Goal: Task Accomplishment & Management: Manage account settings

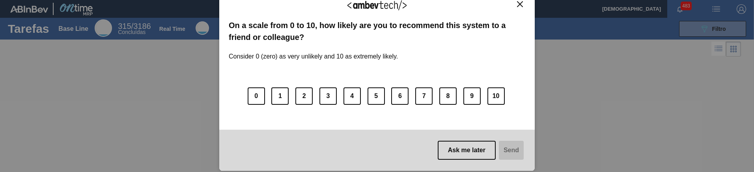
click at [520, 6] on img "Close" at bounding box center [520, 4] width 6 height 6
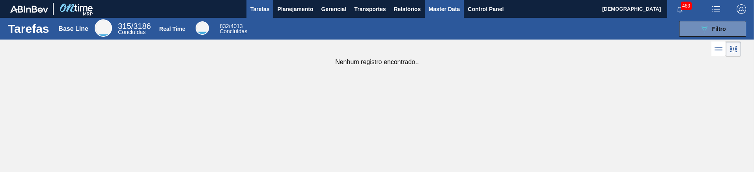
click at [453, 12] on span "Master Data" at bounding box center [444, 8] width 31 height 9
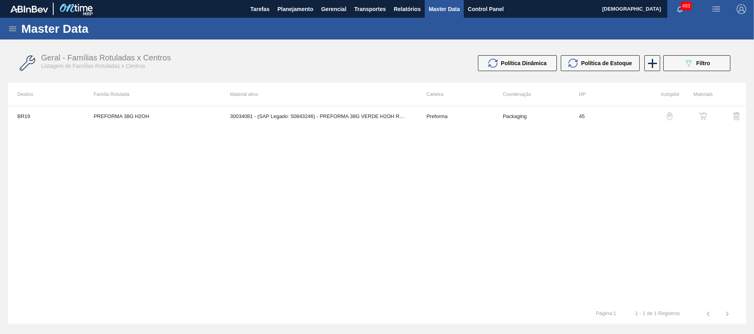
click at [16, 28] on icon at bounding box center [12, 28] width 9 height 9
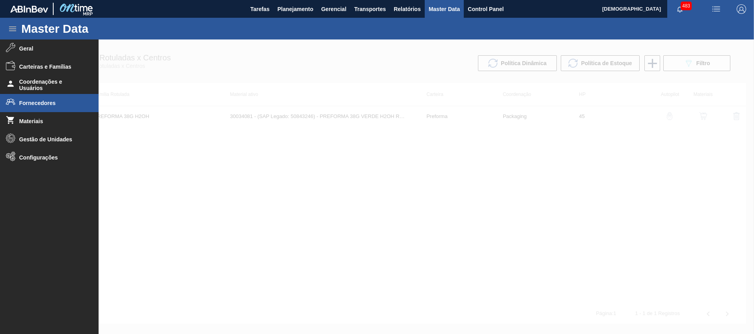
click at [47, 100] on span "Fornecedores" at bounding box center [51, 103] width 65 height 6
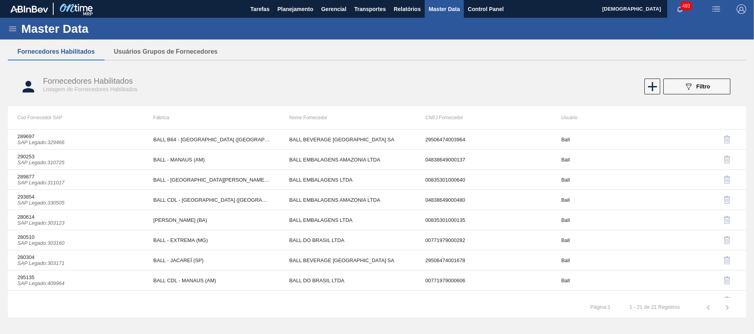
click at [157, 40] on div "Master Data Geral Carteiras e Famílias Coordenações e Usuários Fornecedores Mat…" at bounding box center [377, 171] width 754 height 306
click at [157, 48] on button "Usuários Grupos de Fornecedores" at bounding box center [165, 51] width 123 height 17
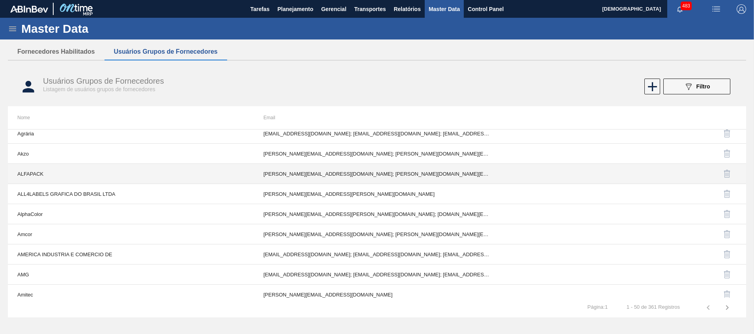
scroll to position [197, 0]
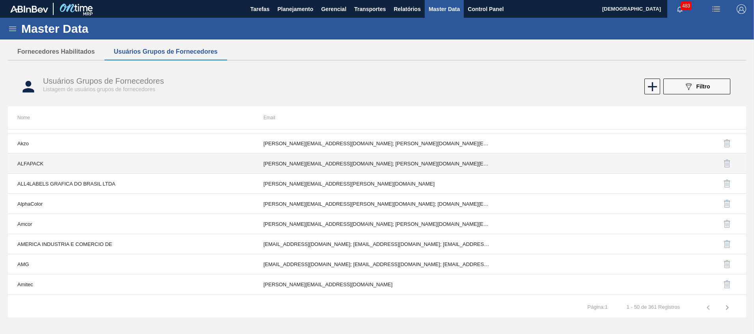
click at [375, 168] on td "[PERSON_NAME][EMAIL_ADDRESS][DOMAIN_NAME]; [PERSON_NAME][DOMAIN_NAME][EMAIL_ADD…" at bounding box center [377, 163] width 246 height 20
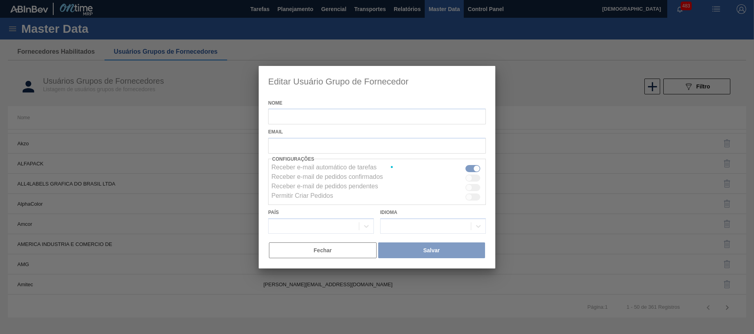
type input "ALFAPACK"
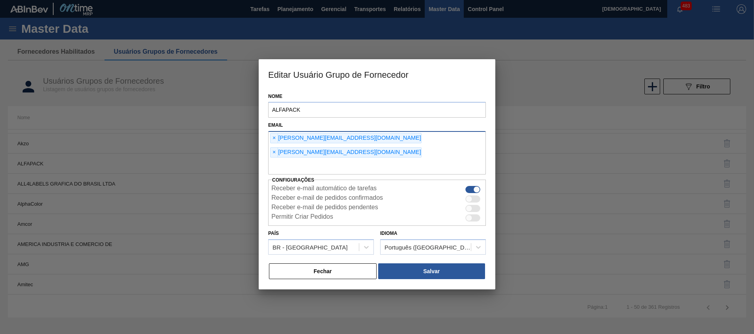
click at [376, 159] on input "text" at bounding box center [377, 166] width 218 height 15
type input "[EMAIL_ADDRESS][DOMAIN_NAME]"
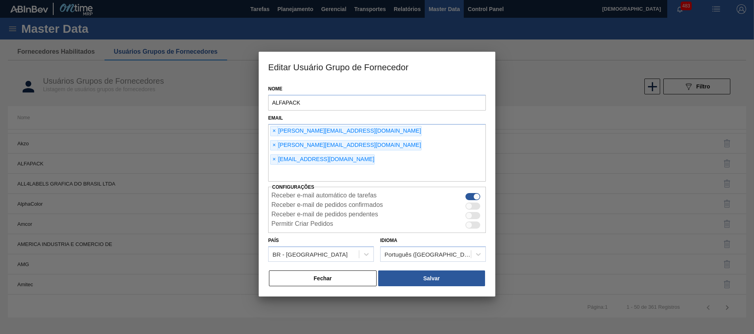
click at [469, 171] on div "Nome ALFAPACK Email × [PERSON_NAME][EMAIL_ADDRESS][DOMAIN_NAME] × [PERSON_NAME]…" at bounding box center [377, 188] width 237 height 215
click at [466, 171] on button "Salvar" at bounding box center [431, 278] width 107 height 16
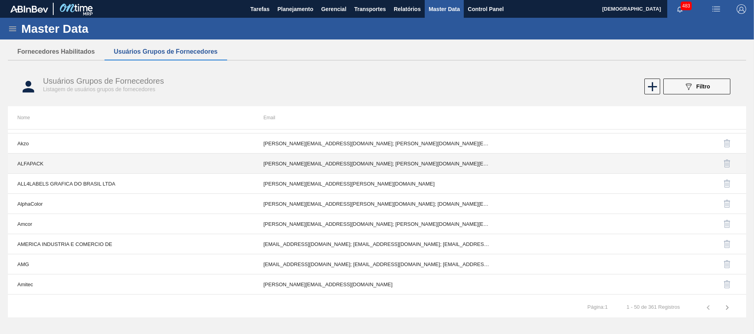
click at [327, 167] on td "[PERSON_NAME][EMAIL_ADDRESS][DOMAIN_NAME]; [PERSON_NAME][DOMAIN_NAME][EMAIL_ADD…" at bounding box center [377, 163] width 246 height 20
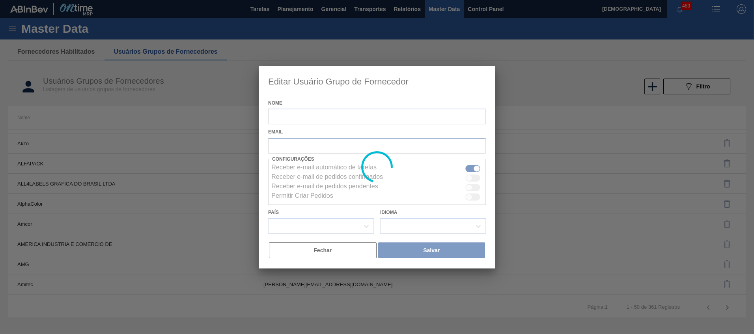
type input "ALFAPACK"
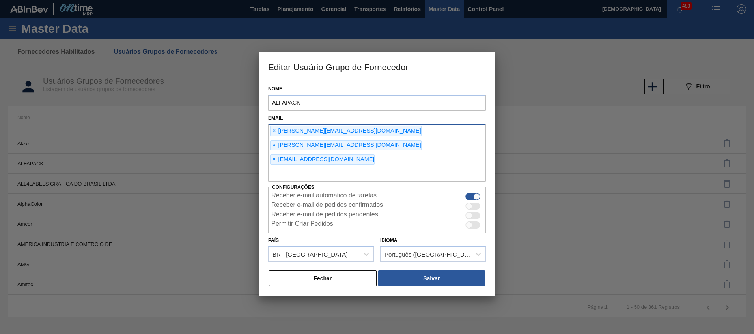
click at [278, 154] on div "× [EMAIL_ADDRESS][DOMAIN_NAME]" at bounding box center [322, 159] width 104 height 10
click at [276, 155] on span "×" at bounding box center [273, 159] width 7 height 9
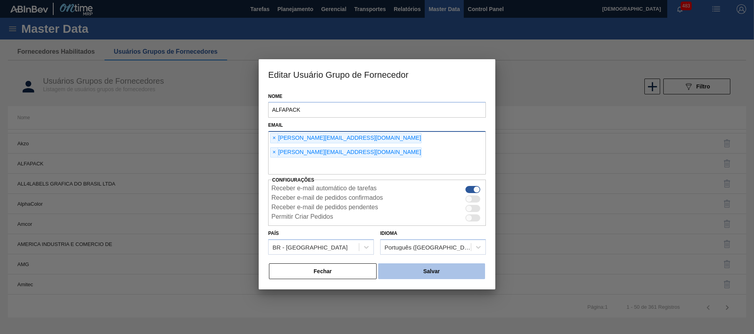
click at [403, 171] on button "Salvar" at bounding box center [431, 271] width 107 height 16
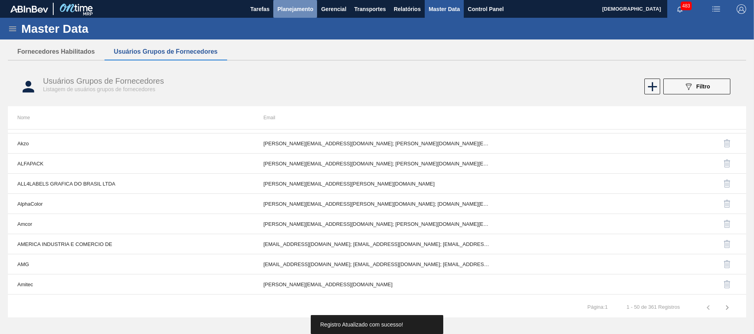
click at [287, 8] on span "Planejamento" at bounding box center [295, 8] width 36 height 9
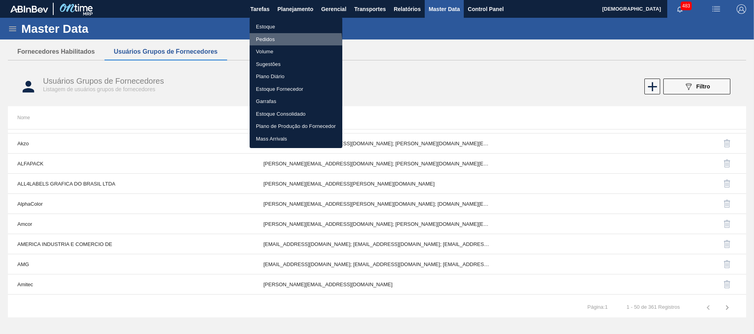
click at [270, 43] on li "Pedidos" at bounding box center [296, 39] width 93 height 13
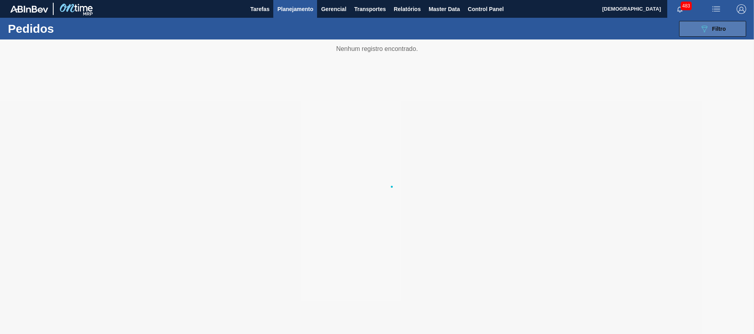
click at [720, 29] on span "Filtro" at bounding box center [719, 29] width 14 height 6
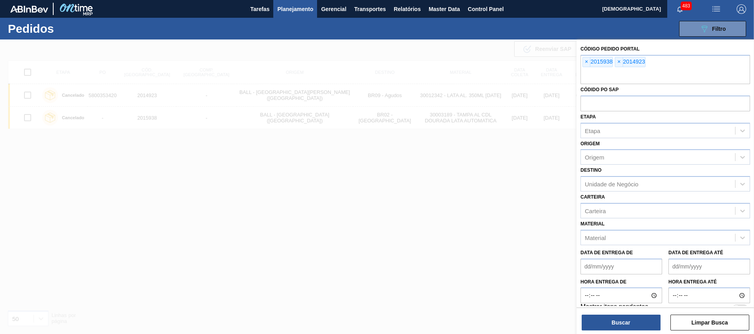
click at [587, 60] on span "×" at bounding box center [586, 61] width 7 height 9
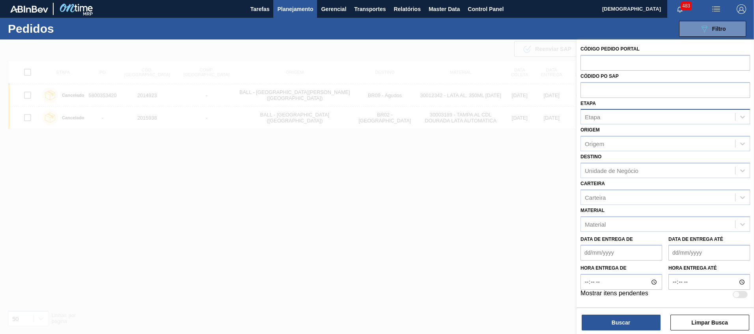
click at [605, 118] on div "Etapa" at bounding box center [658, 116] width 154 height 11
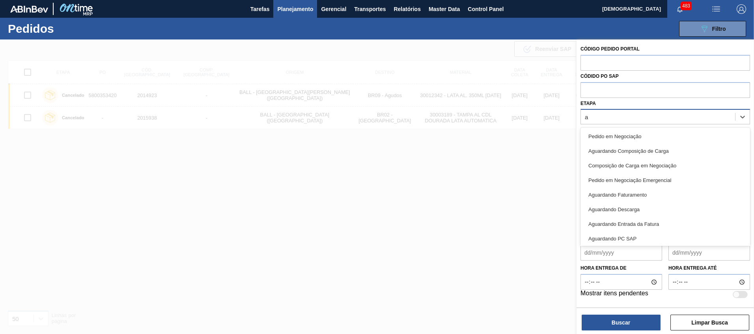
type input "ag"
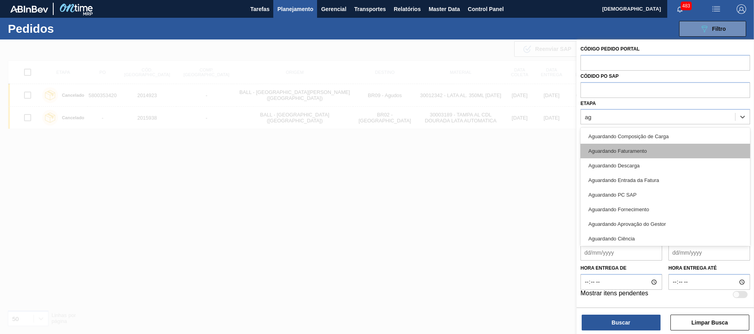
click at [623, 144] on div "Aguardando Faturamento" at bounding box center [665, 151] width 170 height 15
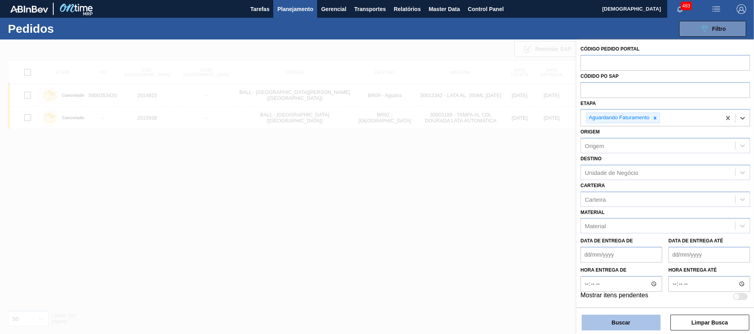
click at [638, 171] on button "Buscar" at bounding box center [621, 322] width 79 height 16
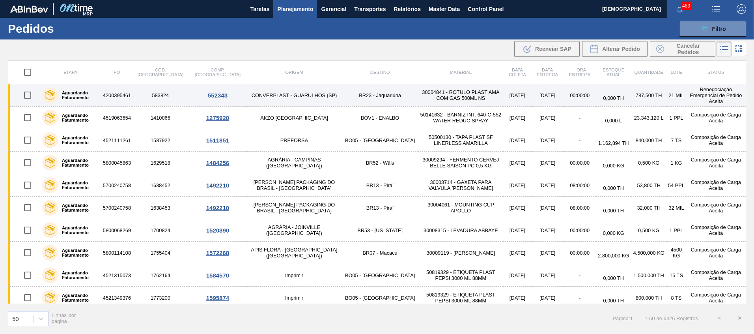
click at [418, 100] on td "30004841 - ROTULO PLAST AMA COM GAS 500ML NS" at bounding box center [460, 95] width 85 height 22
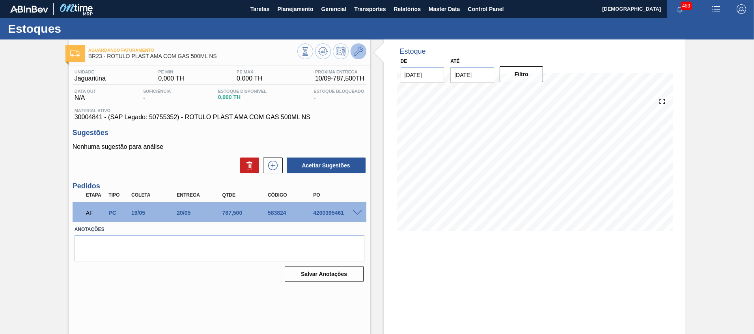
click at [355, 54] on icon at bounding box center [358, 51] width 9 height 9
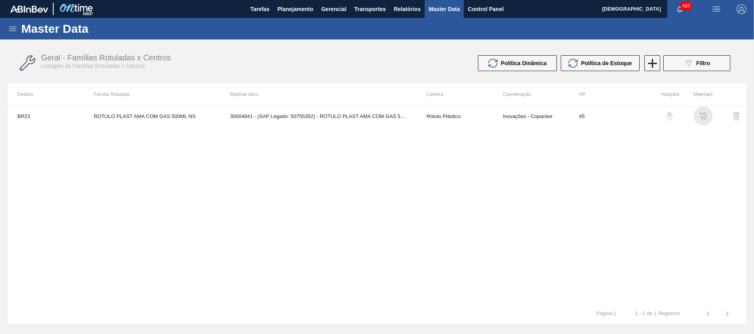
click at [702, 116] on img "button" at bounding box center [703, 116] width 8 height 8
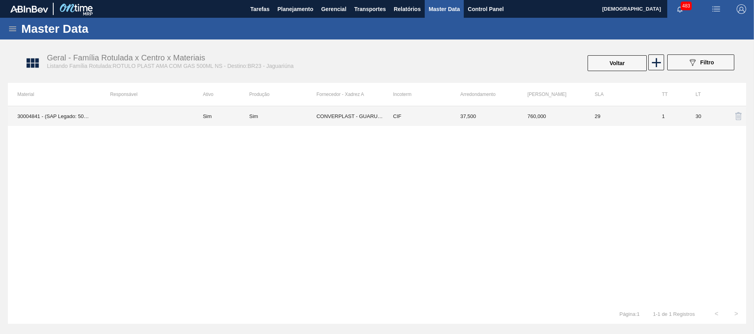
click at [324, 117] on td "CONVERPLAST - GUARULHOS (SP)" at bounding box center [349, 116] width 67 height 20
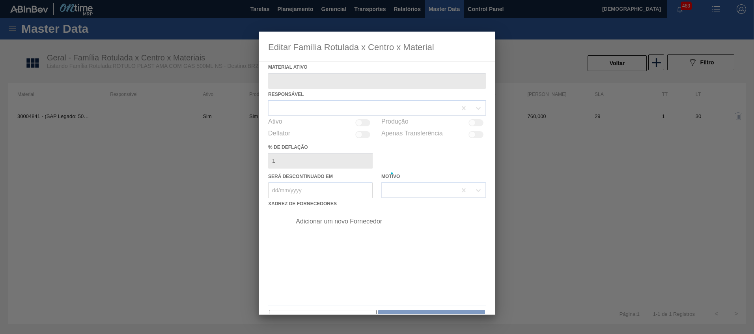
type ativo "30004841 - (SAP Legado: 50755352) - ROTULO PLAST AMA COM GAS 500ML NS"
checkbox input "true"
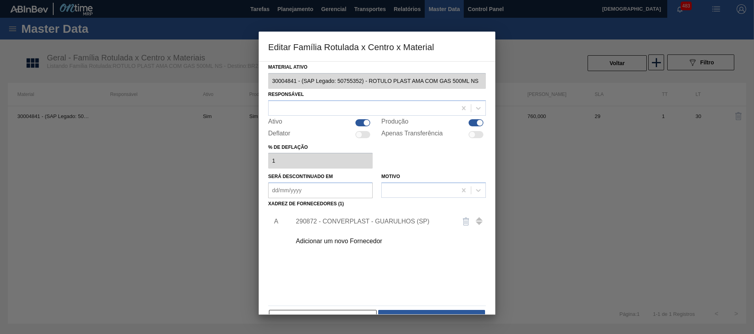
click at [357, 171] on div "290872 - CONVERPLAST - GUARULHOS (SP)" at bounding box center [373, 221] width 155 height 7
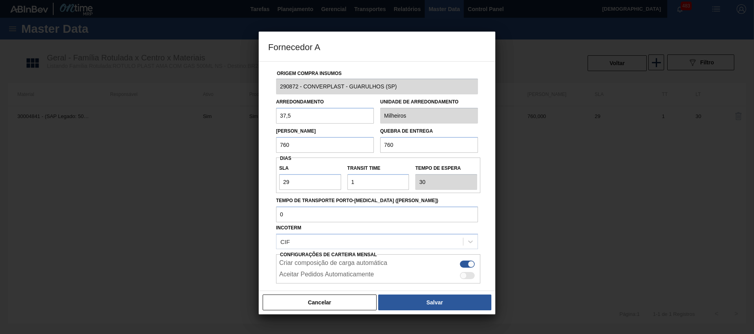
click at [335, 171] on button "Cancelar" at bounding box center [320, 302] width 114 height 16
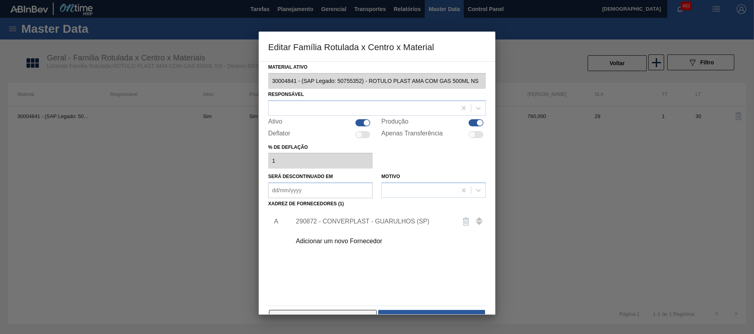
click at [341, 171] on button "Cancelar" at bounding box center [323, 318] width 108 height 16
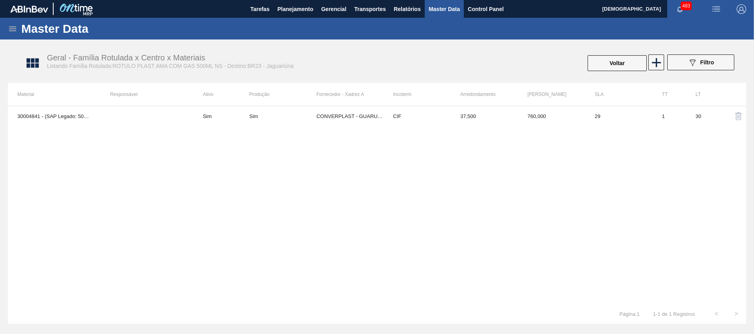
click at [14, 32] on icon at bounding box center [12, 28] width 9 height 9
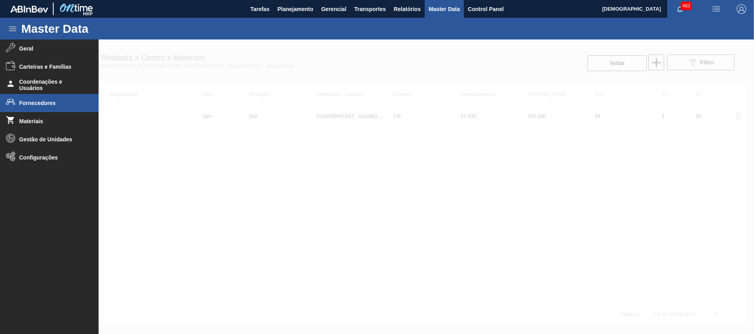
click at [44, 103] on span "Fornecedores" at bounding box center [51, 103] width 65 height 6
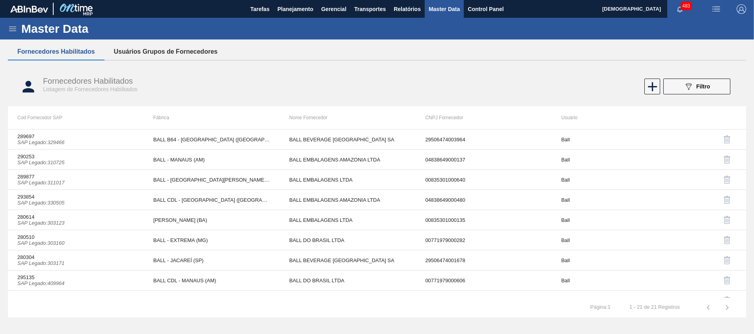
click at [170, 52] on button "Usuários Grupos de Fornecedores" at bounding box center [165, 51] width 123 height 17
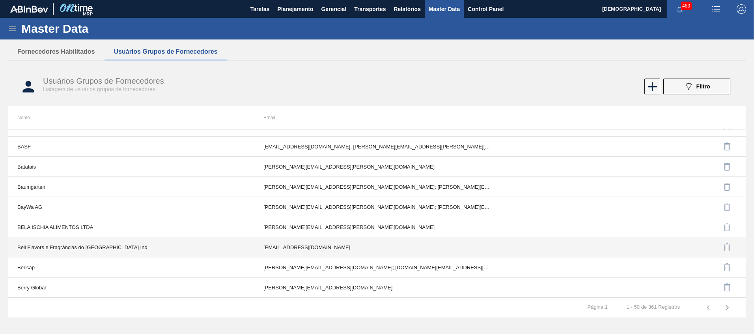
scroll to position [837, 0]
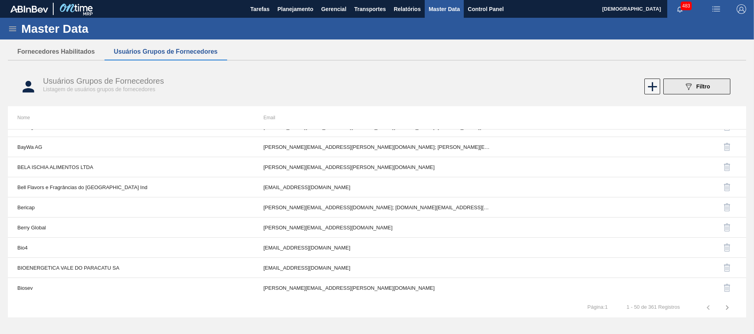
click at [713, 91] on button "089F7B8B-B2A5-4AFE-B5C0-19BA573D28AC Filtro" at bounding box center [696, 86] width 67 height 16
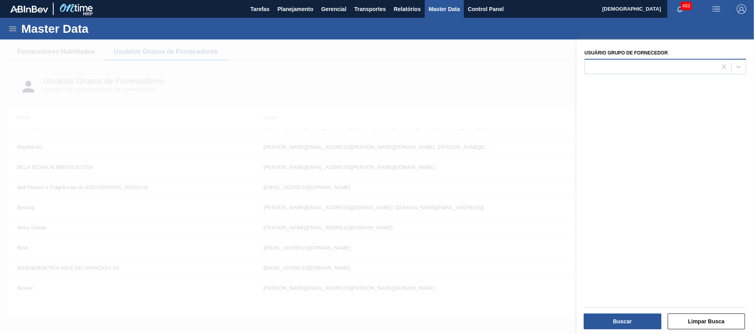
click at [609, 68] on div at bounding box center [651, 66] width 132 height 11
paste Fornecedor "CONVERPLAST"
type Fornecedor "CONVERPLAST"
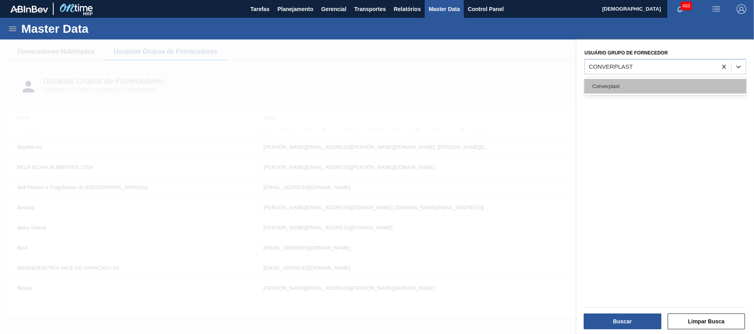
click at [611, 82] on div "Converplast" at bounding box center [665, 86] width 162 height 15
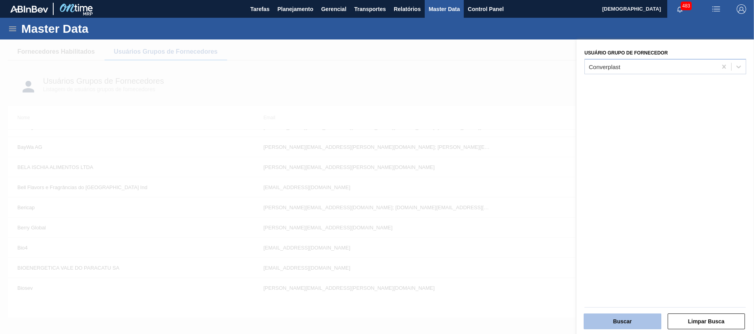
click at [611, 171] on button "Buscar" at bounding box center [623, 321] width 78 height 16
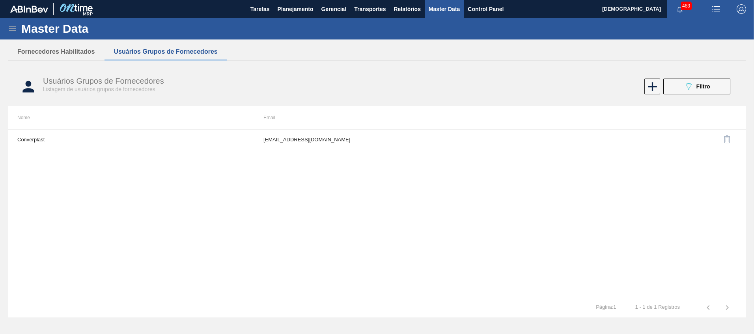
scroll to position [0, 0]
click at [228, 136] on td "Converplast" at bounding box center [131, 139] width 246 height 20
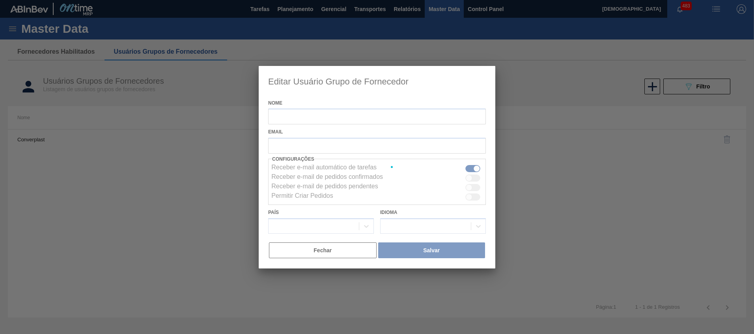
type input "Converplast"
checkbox input "true"
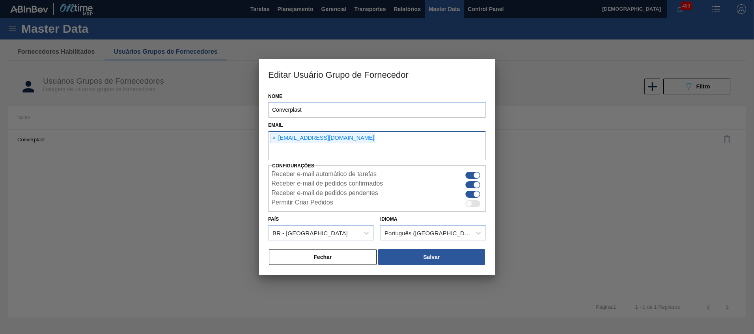
click at [337, 155] on input "text" at bounding box center [377, 152] width 218 height 15
type input "[EMAIL_ADDRESS][DOMAIN_NAME]"
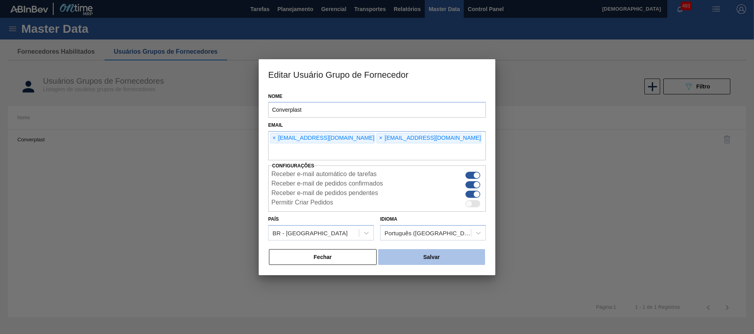
click at [424, 171] on button "Salvar" at bounding box center [431, 257] width 107 height 16
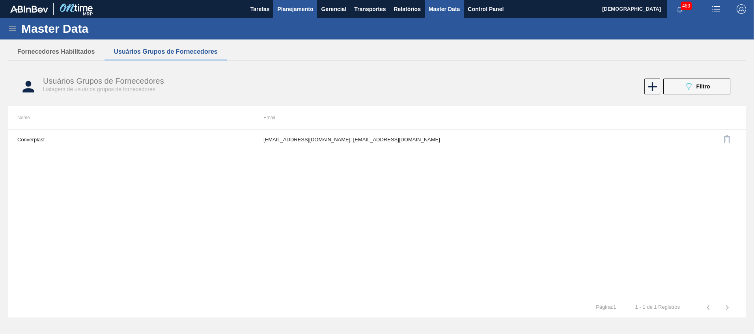
click at [292, 12] on span "Planejamento" at bounding box center [295, 8] width 36 height 9
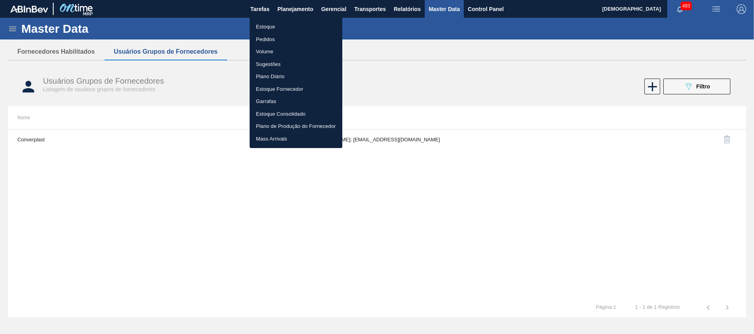
drag, startPoint x: 222, startPoint y: 67, endPoint x: 218, endPoint y: 0, distance: 66.4
click at [222, 66] on div at bounding box center [377, 167] width 754 height 334
